Goal: Transaction & Acquisition: Purchase product/service

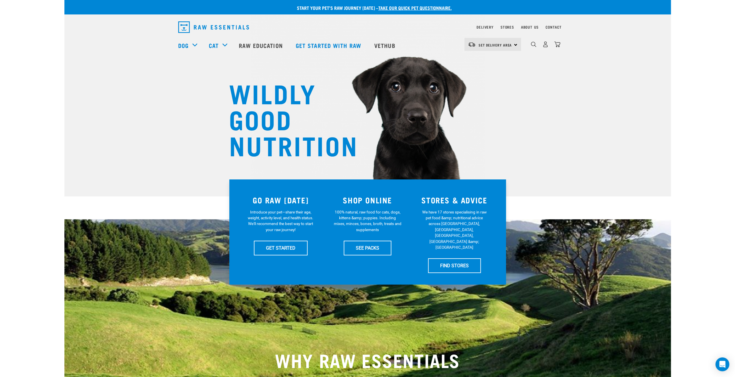
click at [511, 44] on div "Set Delivery Area North Island South Island" at bounding box center [492, 44] width 57 height 13
click at [491, 60] on link "[GEOGRAPHIC_DATA]" at bounding box center [491, 60] width 55 height 13
click at [545, 47] on img "dropdown navigation" at bounding box center [545, 44] width 6 height 6
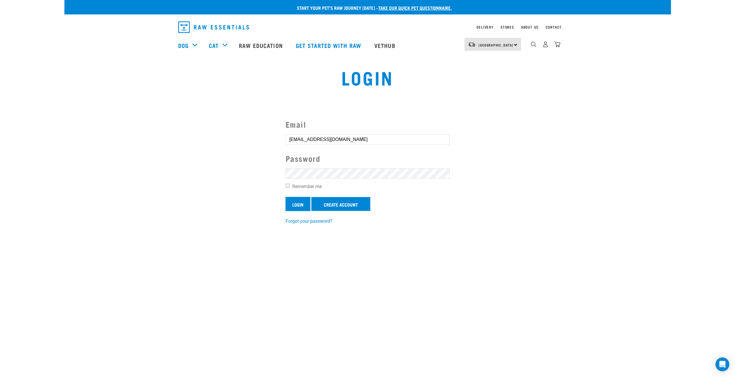
click at [296, 205] on input "Login" at bounding box center [298, 204] width 25 height 14
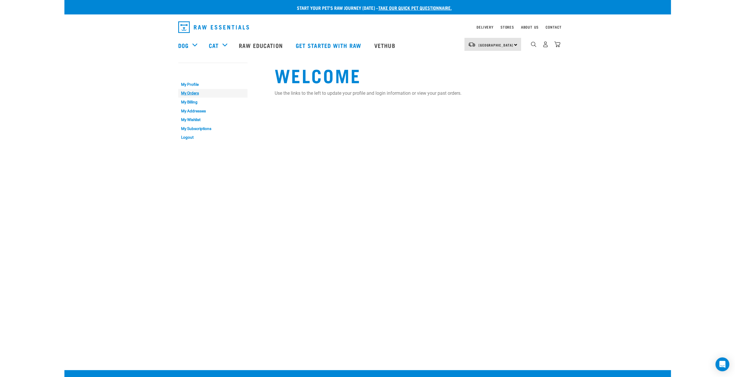
click at [189, 93] on link "My Orders" at bounding box center [212, 93] width 69 height 9
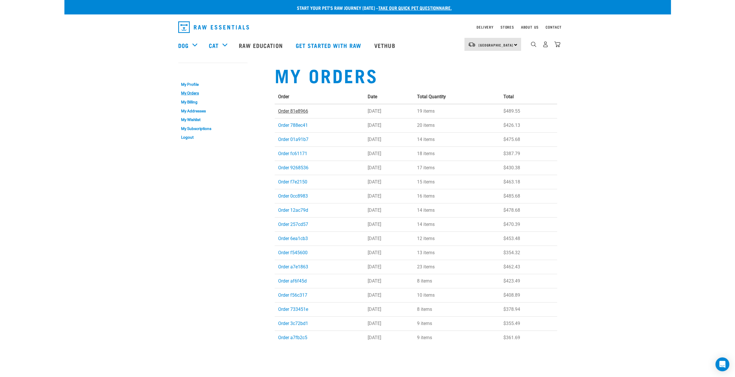
click at [296, 111] on link "Order 81e8966" at bounding box center [293, 110] width 30 height 5
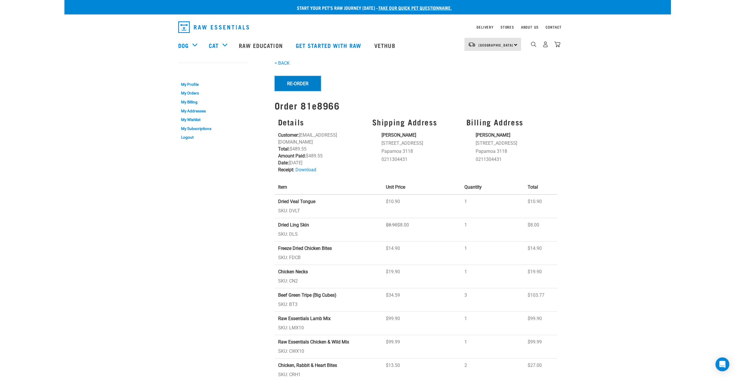
click at [288, 85] on button "Re-Order" at bounding box center [298, 83] width 46 height 15
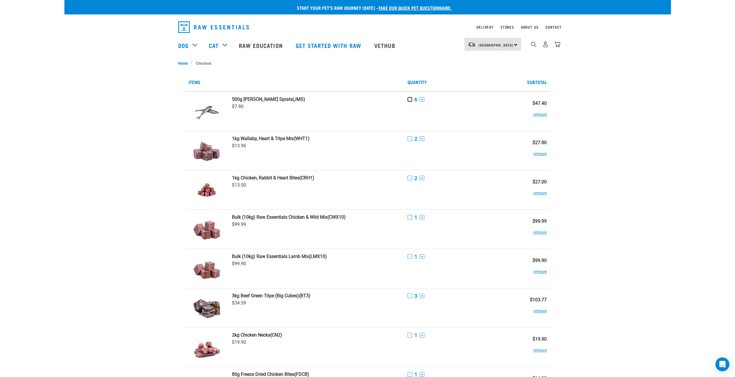
click at [409, 101] on button "-" at bounding box center [410, 99] width 5 height 5
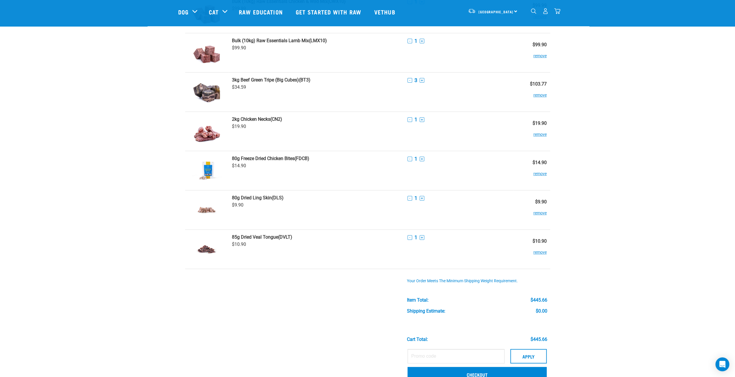
scroll to position [29, 0]
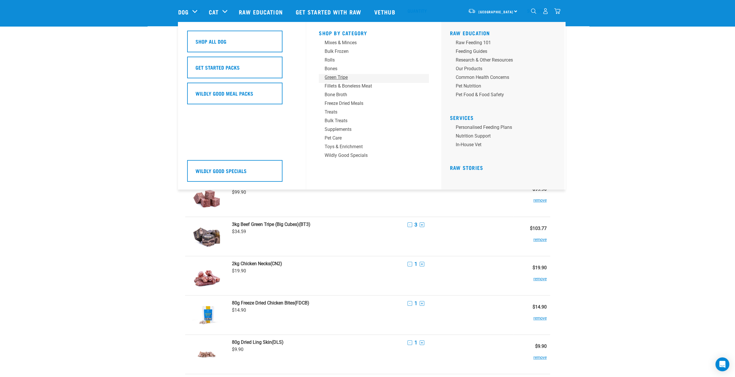
click at [338, 75] on div "Green Tripe" at bounding box center [370, 77] width 90 height 7
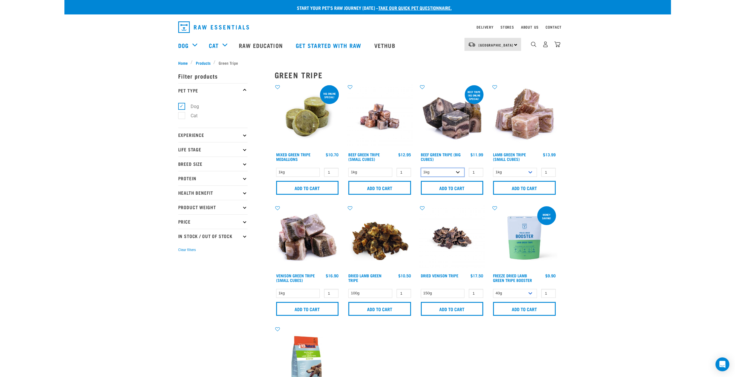
click at [457, 174] on select "1kg 3kg Bulk (10kg)" at bounding box center [443, 172] width 44 height 9
select select "344958"
click at [421, 168] on select "1kg 3kg Bulk (10kg)" at bounding box center [443, 172] width 44 height 9
click at [530, 173] on select "1kg 3kg" at bounding box center [515, 172] width 44 height 9
click at [449, 189] on input "Add to cart" at bounding box center [452, 188] width 63 height 14
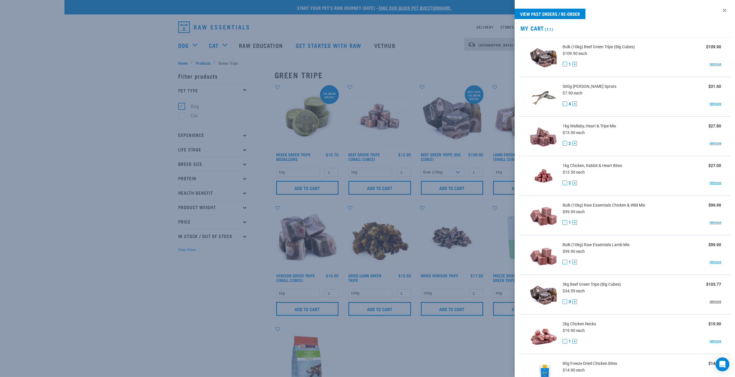
click at [710, 302] on link "remove" at bounding box center [716, 301] width 12 height 5
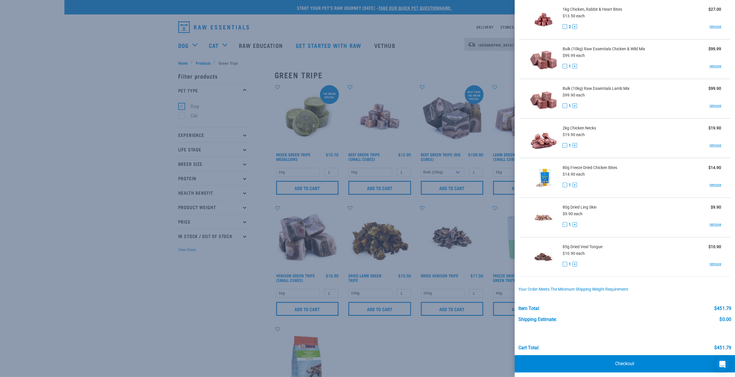
scroll to position [157, 0]
click at [189, 285] on div at bounding box center [367, 188] width 735 height 377
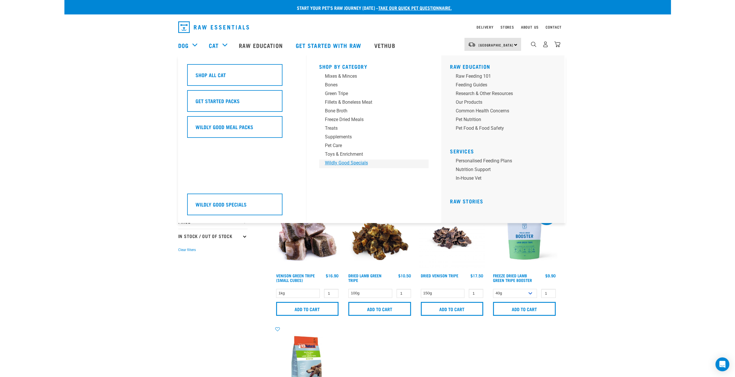
click at [330, 161] on div "Wildly Good Specials" at bounding box center [370, 162] width 90 height 7
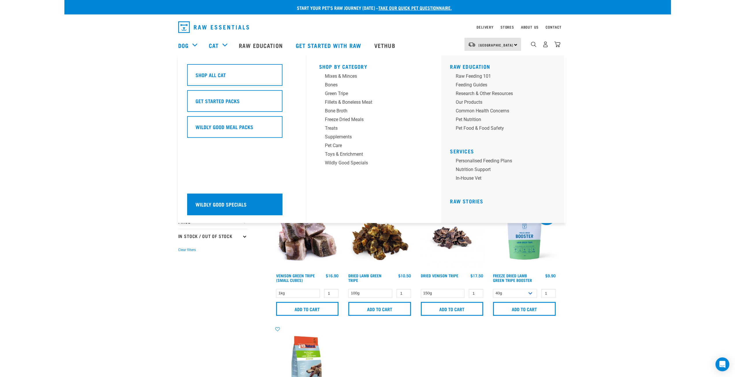
click at [220, 205] on h5 "Wildly Good Specials" at bounding box center [221, 204] width 51 height 8
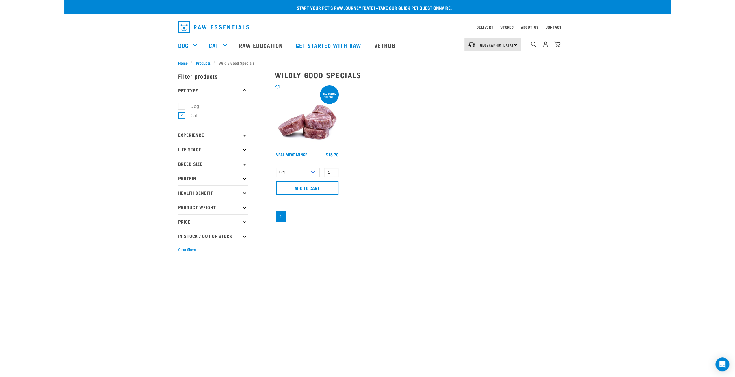
click at [184, 106] on label "Dog" at bounding box center [191, 106] width 20 height 7
click at [182, 106] on input "Dog" at bounding box center [180, 105] width 4 height 4
checkbox input "true"
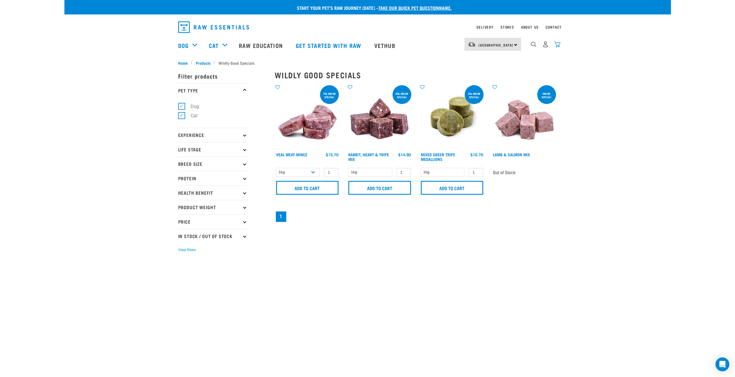
click at [558, 47] on img "dropdown navigation" at bounding box center [557, 44] width 6 height 6
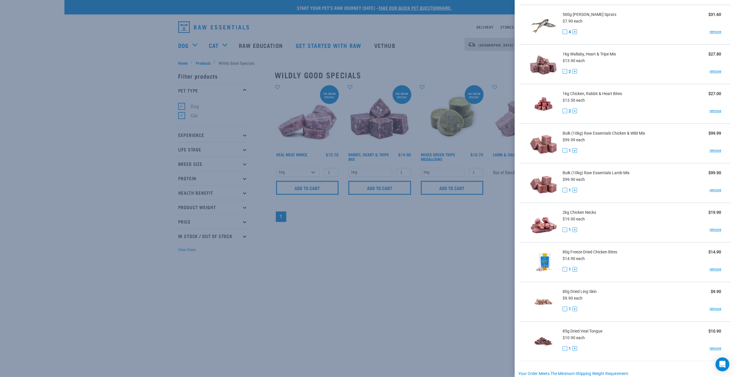
scroll to position [157, 0]
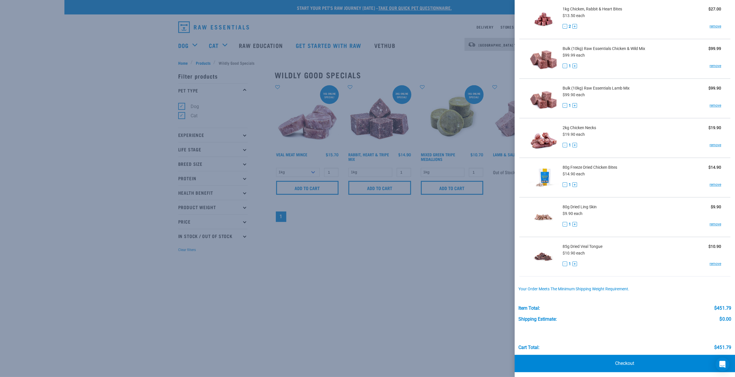
click at [90, 103] on div at bounding box center [367, 188] width 735 height 377
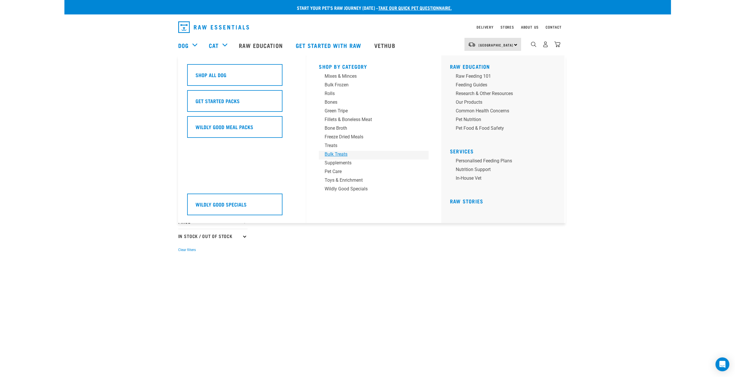
click at [345, 152] on div "Bulk Treats" at bounding box center [370, 154] width 90 height 7
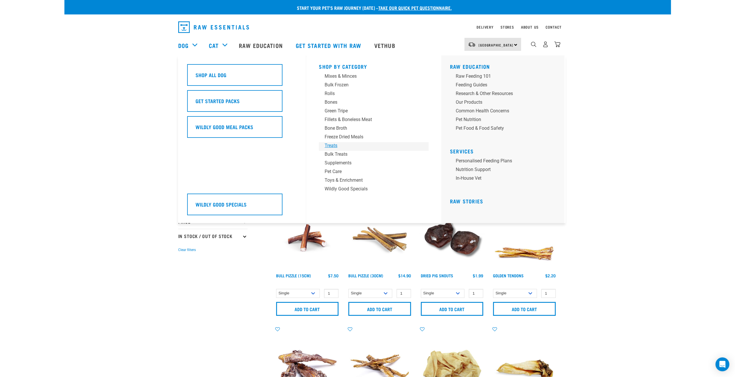
click at [330, 144] on div "Treats" at bounding box center [370, 145] width 90 height 7
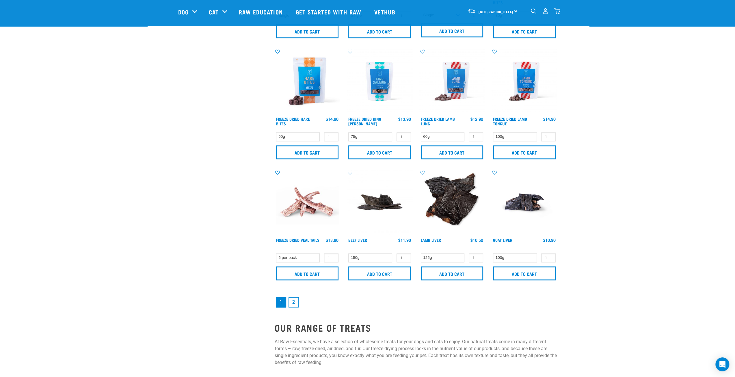
scroll to position [722, 0]
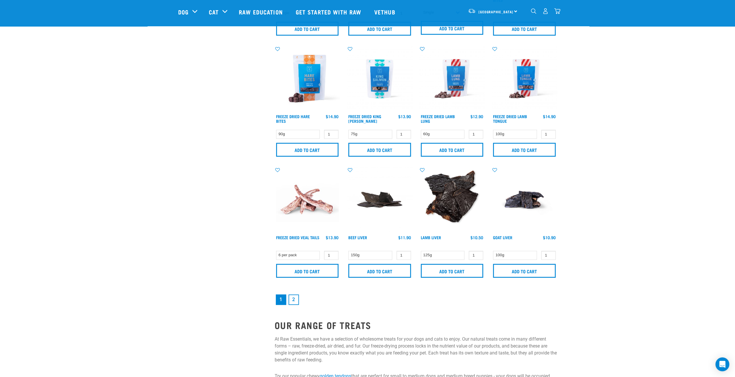
click at [297, 299] on link "2" at bounding box center [294, 299] width 10 height 10
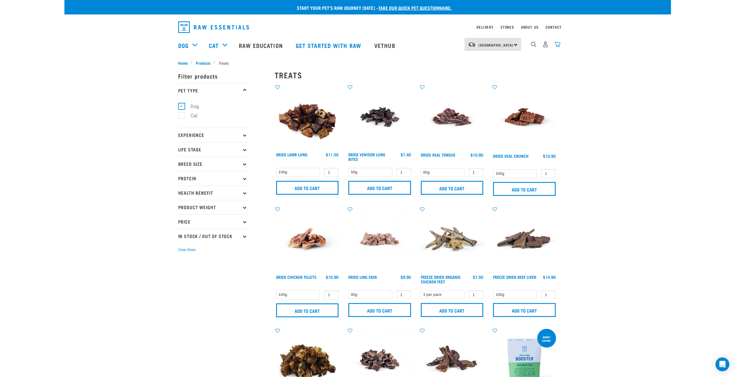
click at [558, 47] on img "dropdown navigation" at bounding box center [557, 44] width 6 height 6
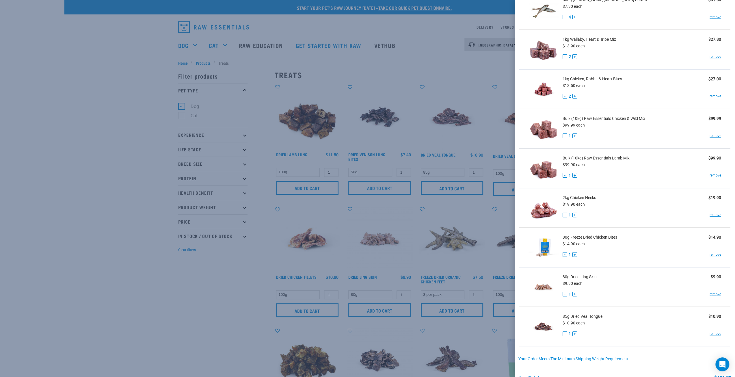
scroll to position [157, 0]
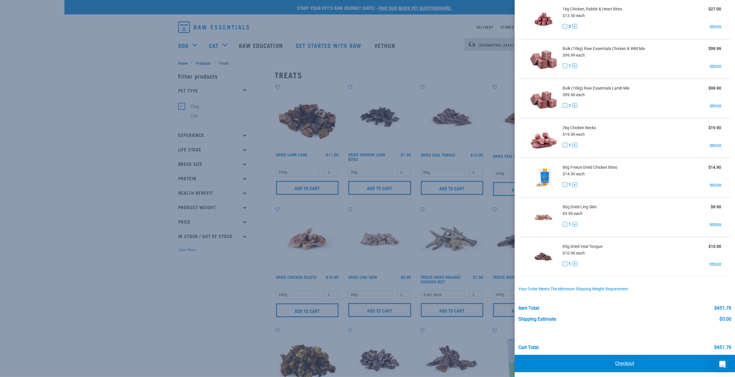
click at [622, 364] on link "Checkout" at bounding box center [625, 363] width 221 height 17
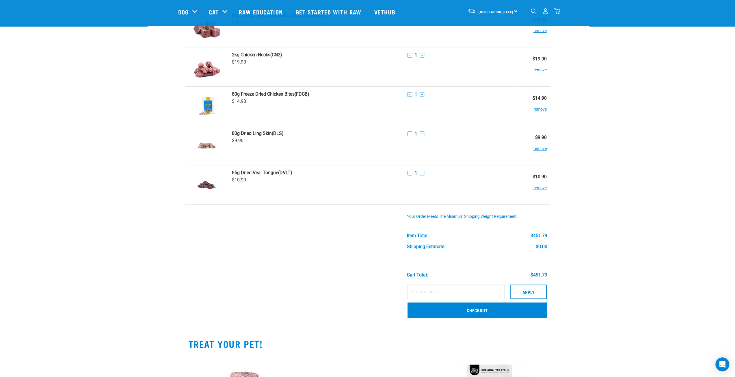
scroll to position [260, 0]
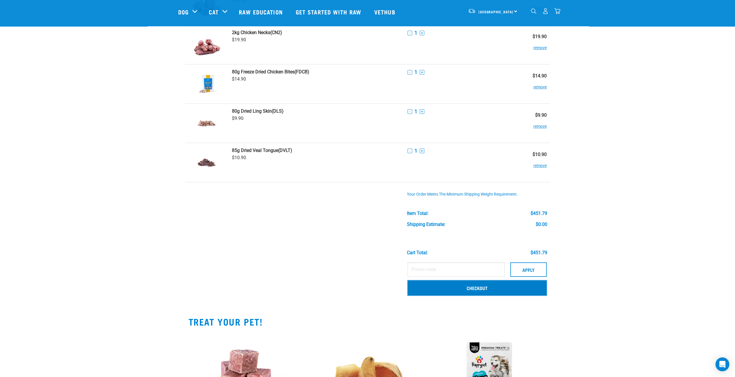
click at [471, 287] on link "Checkout" at bounding box center [477, 287] width 139 height 15
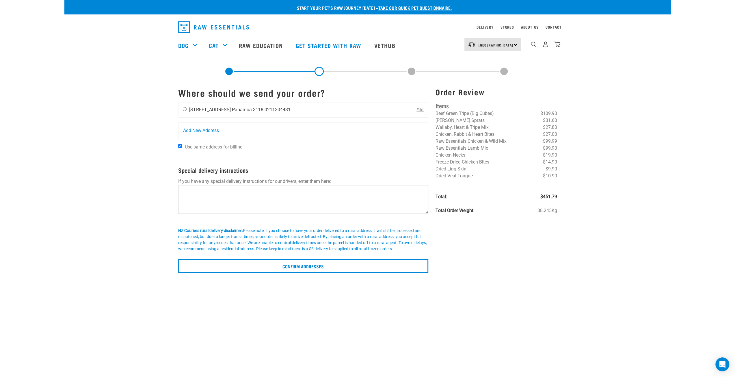
click at [184, 109] on input "radio" at bounding box center [185, 109] width 4 height 4
radio input "true"
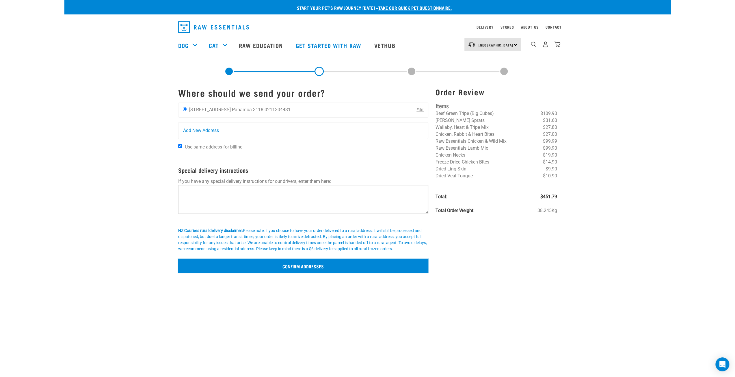
click at [296, 267] on input "Confirm addresses" at bounding box center [303, 266] width 250 height 14
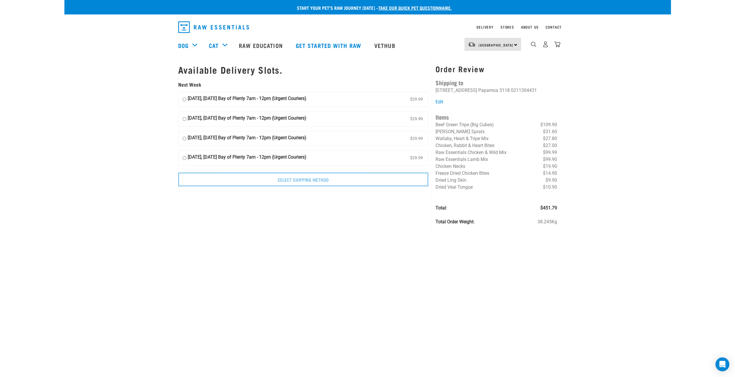
click at [246, 100] on strong "02 September, Tuesday Bay of Plenty 7am - 12pm (Urgent Couriers)" at bounding box center [247, 99] width 119 height 9
click at [186, 100] on input "02 September, Tuesday Bay of Plenty 7am - 12pm (Urgent Couriers) $29.99" at bounding box center [185, 99] width 4 height 9
radio input "true"
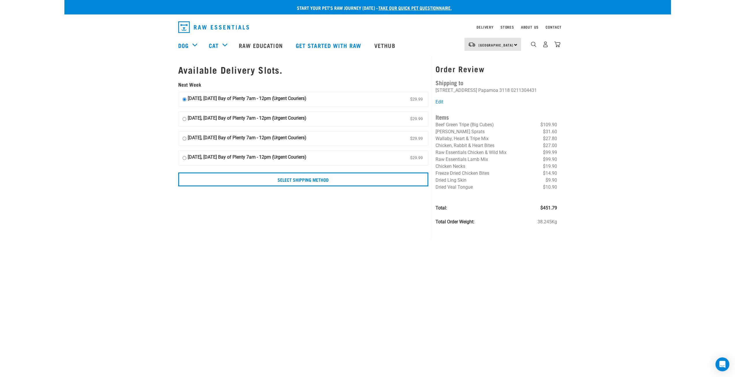
click at [238, 122] on strong "03 September, Wednesday Bay of Plenty 7am - 12pm (Urgent Couriers)" at bounding box center [247, 119] width 119 height 9
click at [186, 122] on input "03 September, Wednesday Bay of Plenty 7am - 12pm (Urgent Couriers) $29.99" at bounding box center [185, 119] width 4 height 9
radio input "true"
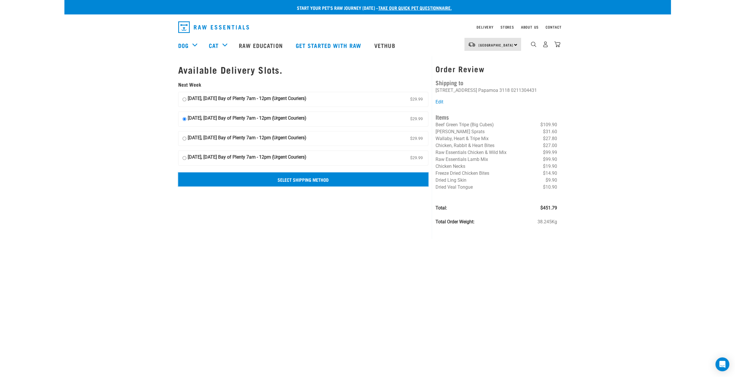
click at [287, 182] on input "Select Shipping Method" at bounding box center [303, 179] width 250 height 14
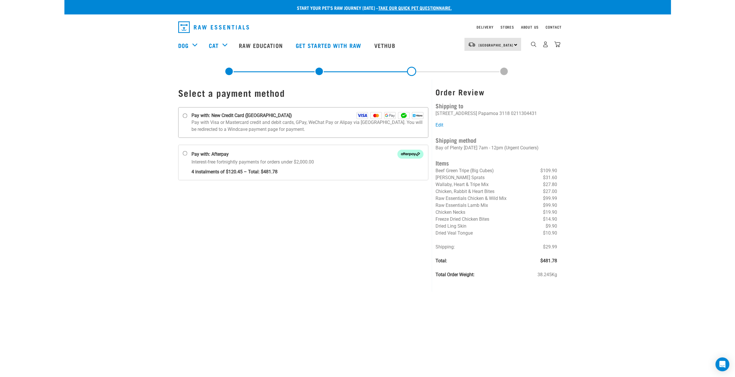
click at [232, 126] on p "Pay with Visa or Mastercard credit and debit cards, GPay, WeChat Pay or Alipay …" at bounding box center [308, 126] width 232 height 14
click at [187, 118] on input "Pay with: New Credit Card (Windcave)" at bounding box center [185, 116] width 5 height 5
radio input "true"
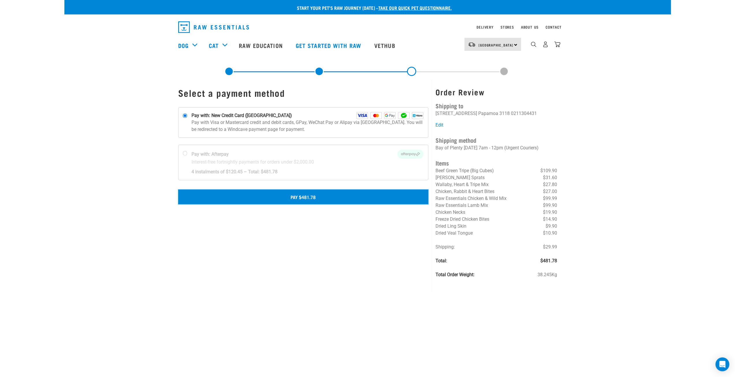
click at [302, 198] on button "Pay $481.78" at bounding box center [303, 196] width 250 height 14
